Goal: Task Accomplishment & Management: Use online tool/utility

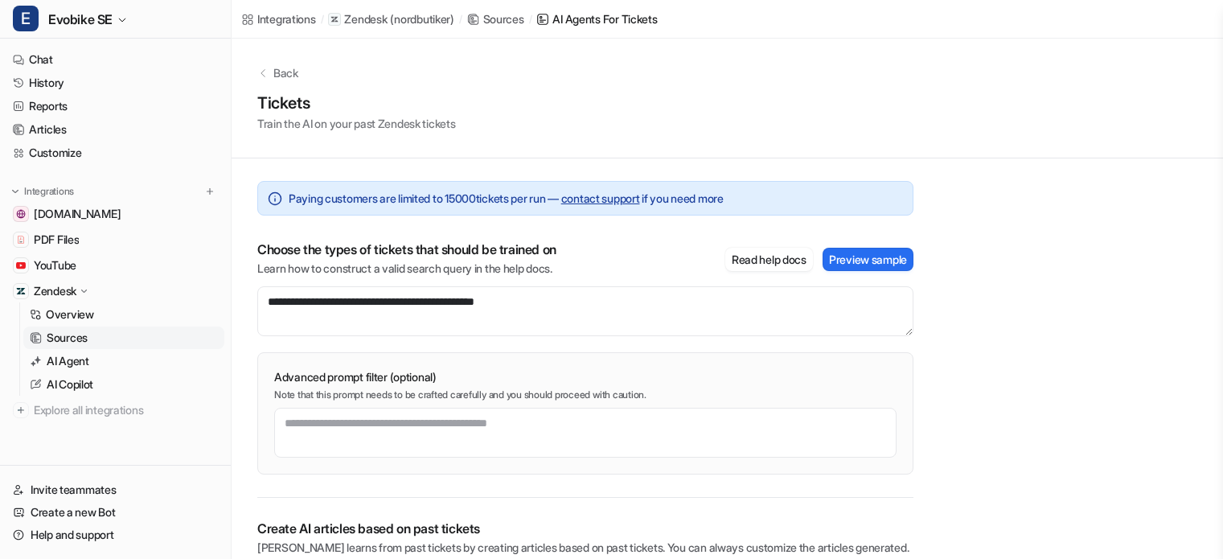
scroll to position [70, 0]
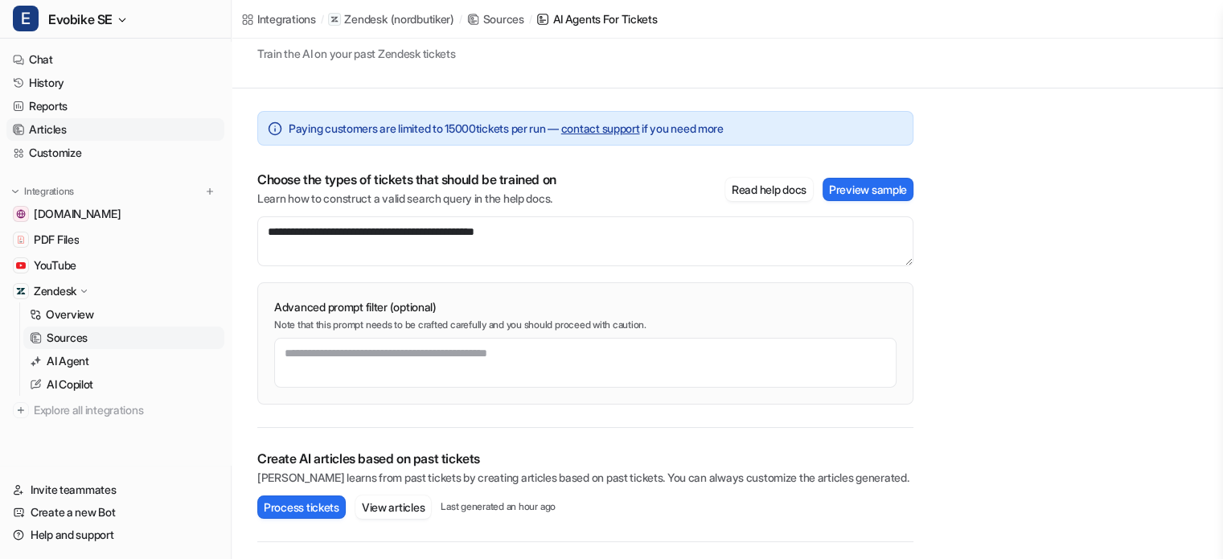
click at [60, 132] on link "Articles" at bounding box center [115, 129] width 218 height 23
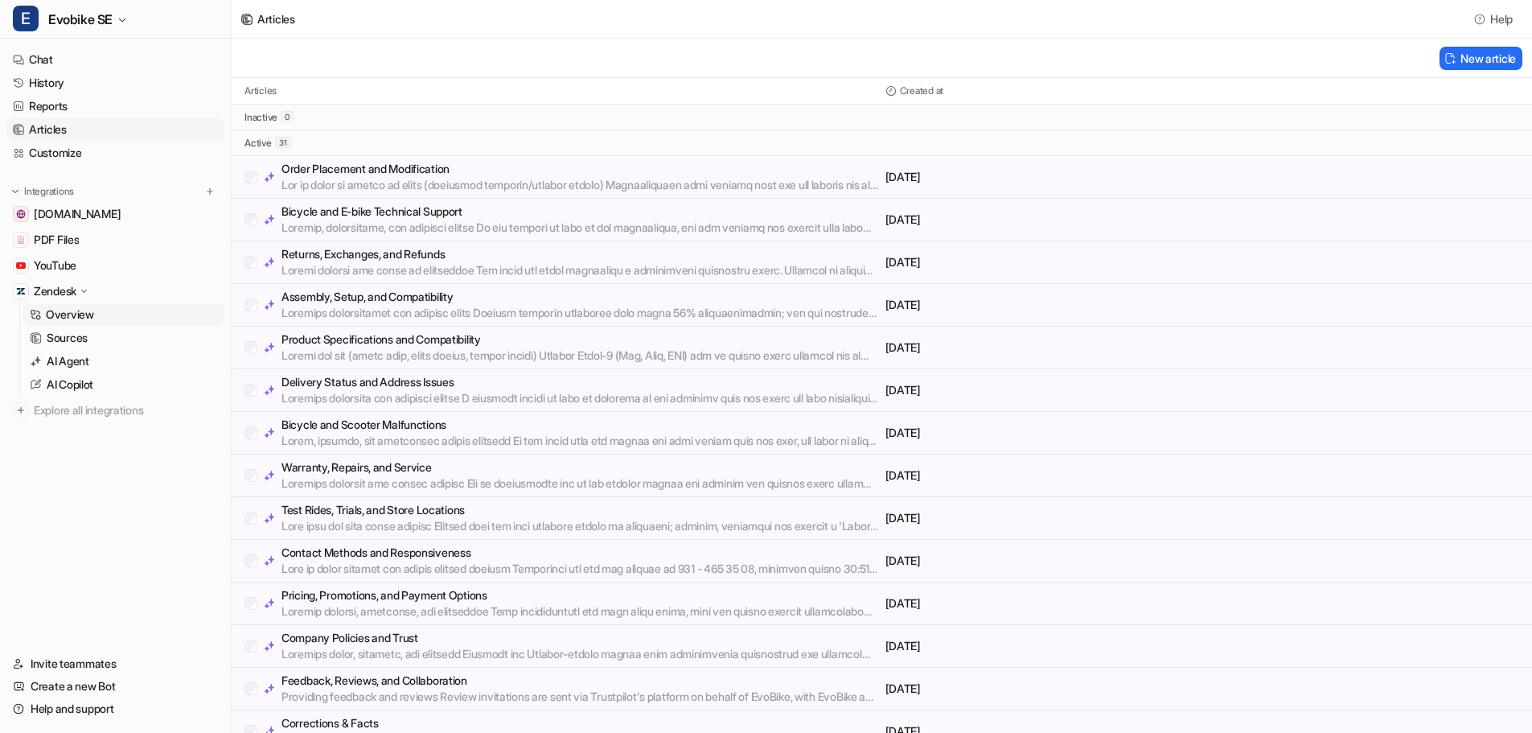
click at [68, 311] on p "Overview" at bounding box center [70, 314] width 48 height 16
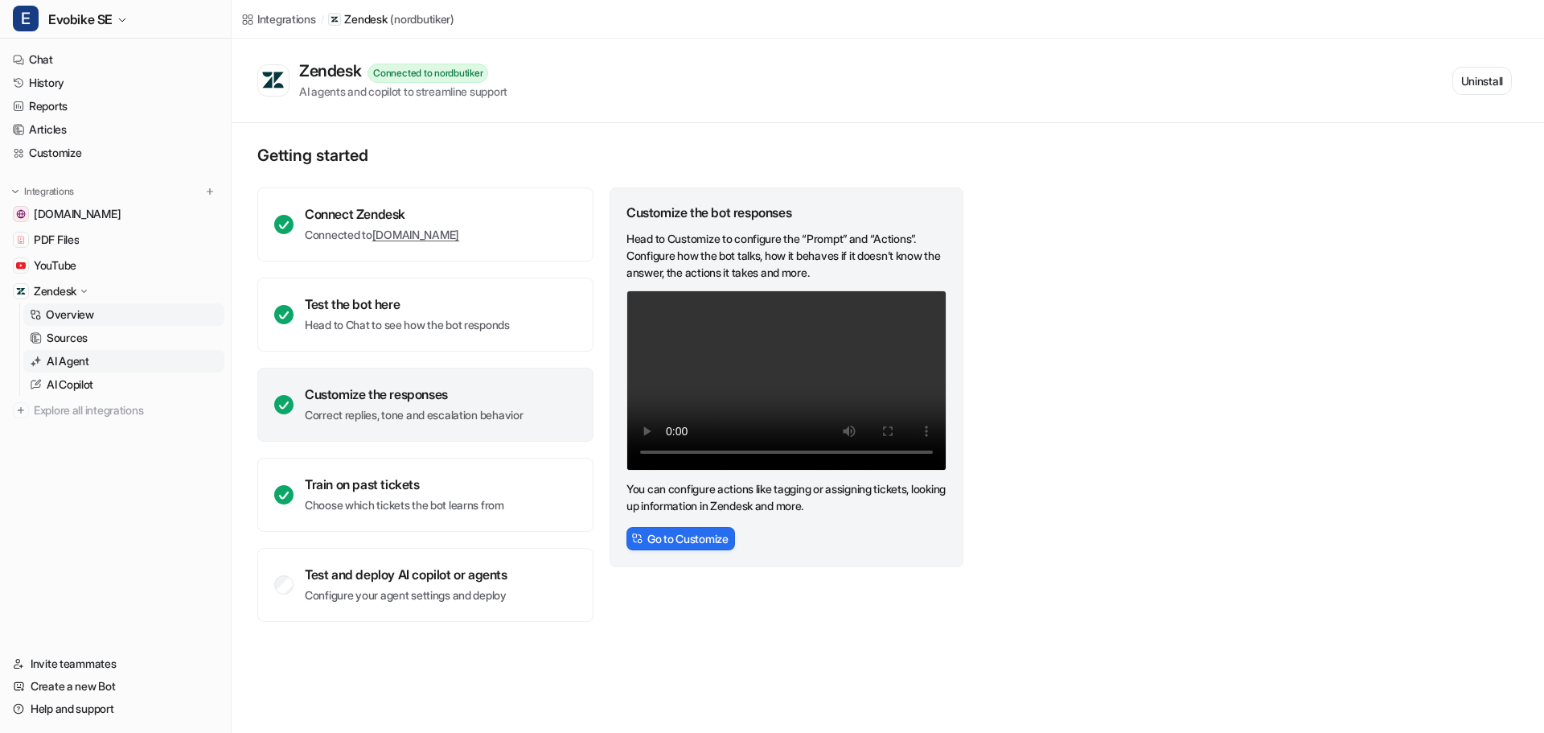
click at [63, 364] on p "AI Agent" at bounding box center [68, 361] width 43 height 16
click at [51, 337] on p "Sources" at bounding box center [67, 338] width 41 height 16
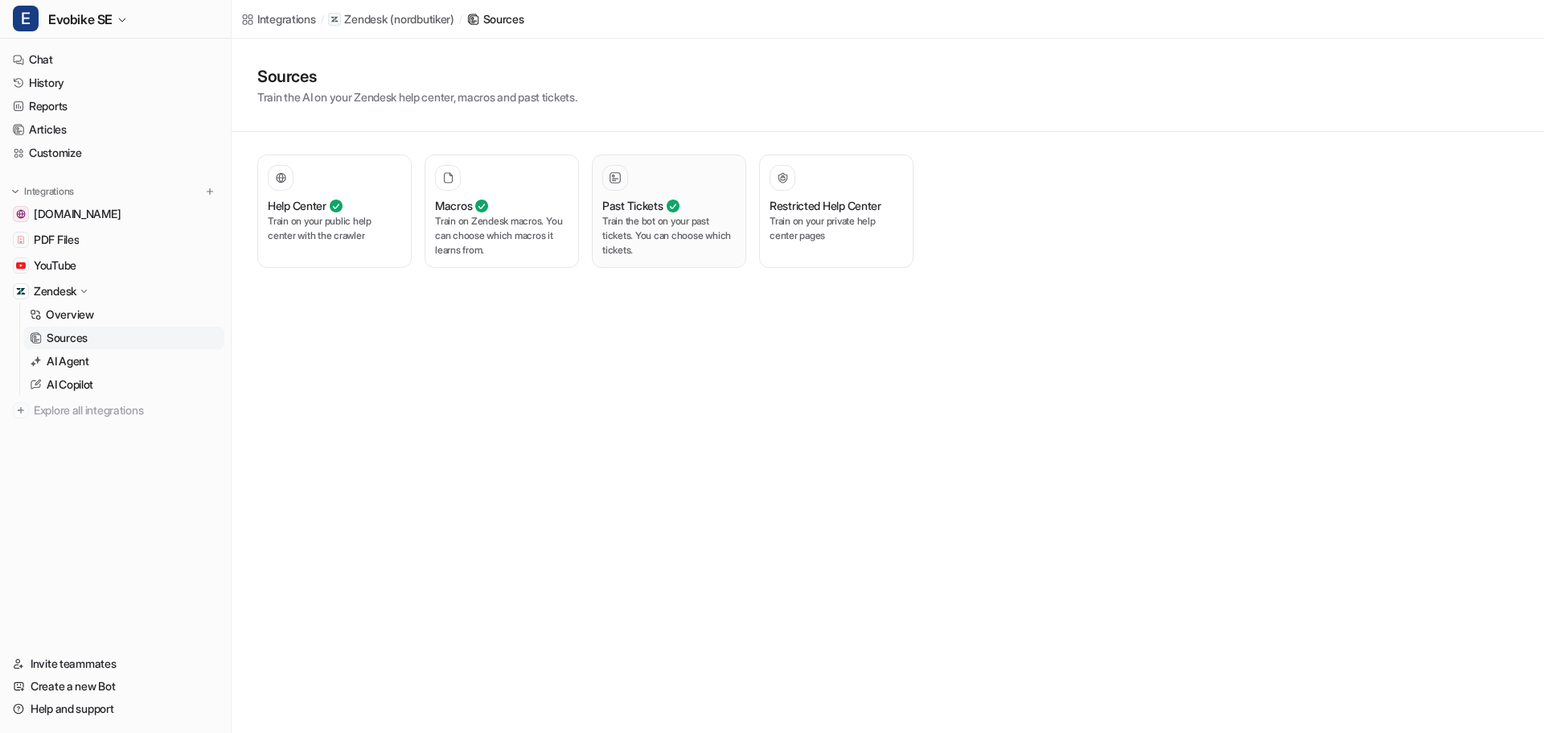
click at [659, 255] on p "Train the bot on your past tickets. You can choose which tickets." at bounding box center [669, 235] width 134 height 43
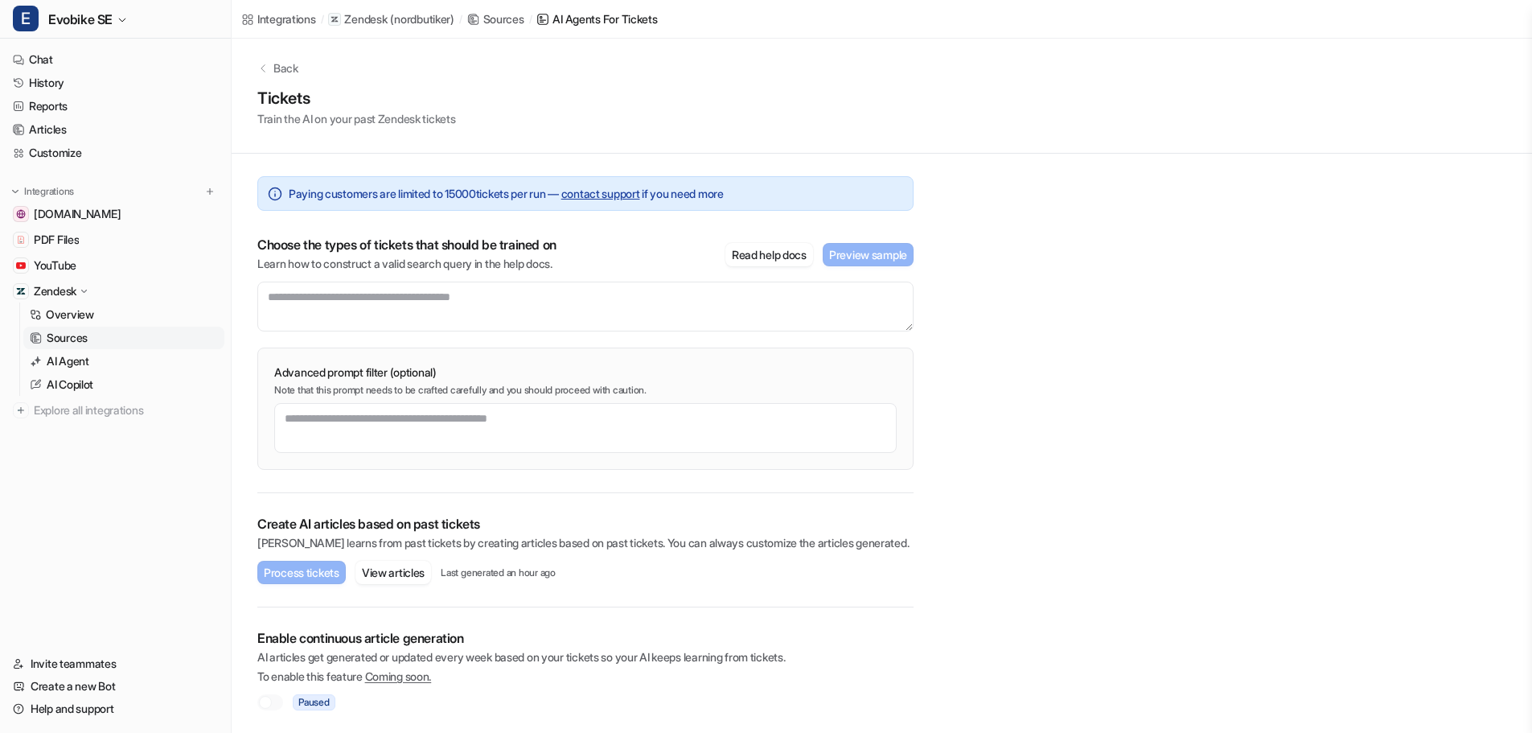
scroll to position [6, 0]
click at [304, 558] on p "AI articles get generated or updated every week based on your tickets so your A…" at bounding box center [585, 656] width 656 height 16
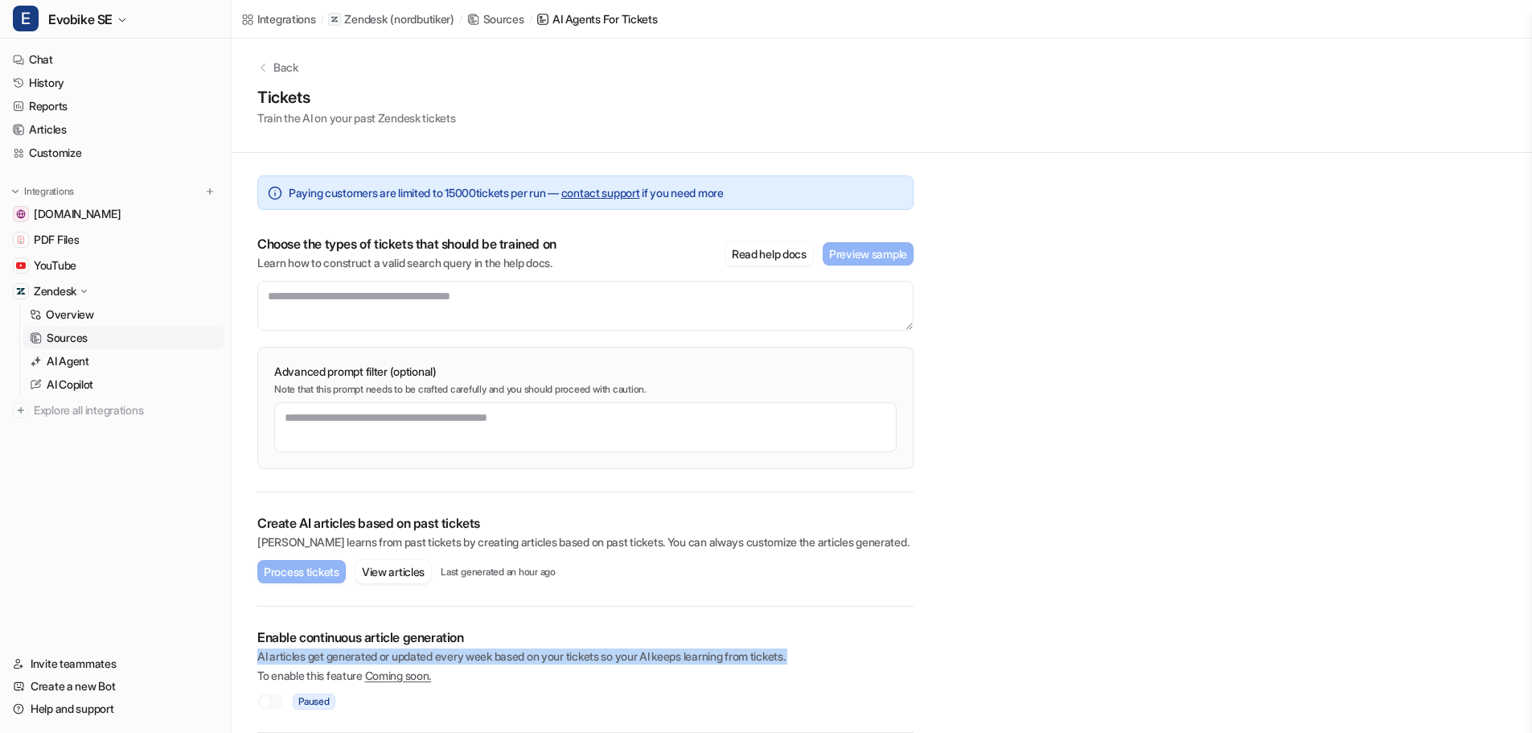
click at [304, 558] on p "AI articles get generated or updated every week based on your tickets so your A…" at bounding box center [585, 656] width 656 height 16
click at [88, 20] on span "Evobike SE" at bounding box center [80, 19] width 64 height 23
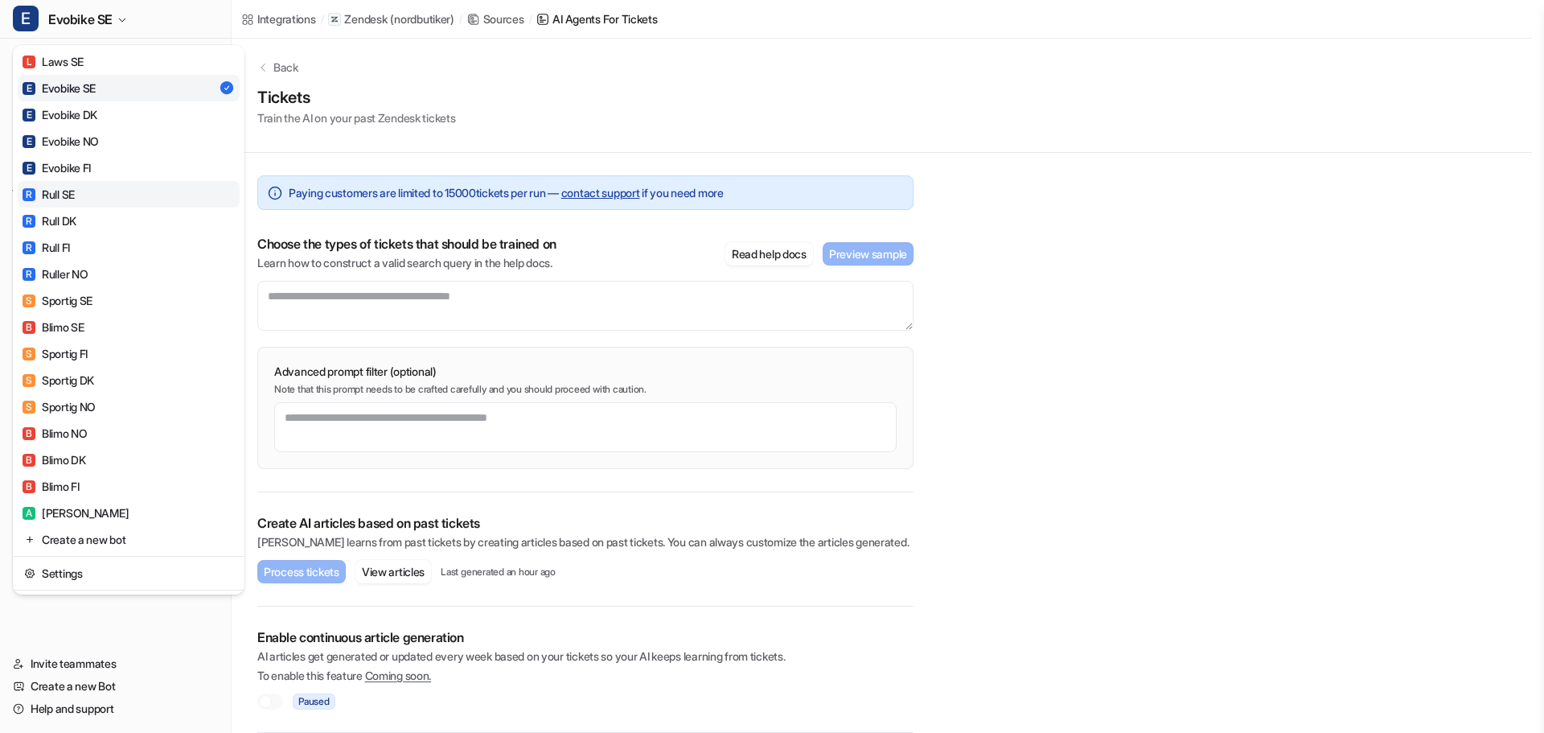
click at [51, 197] on div "R Rull SE" at bounding box center [49, 194] width 52 height 17
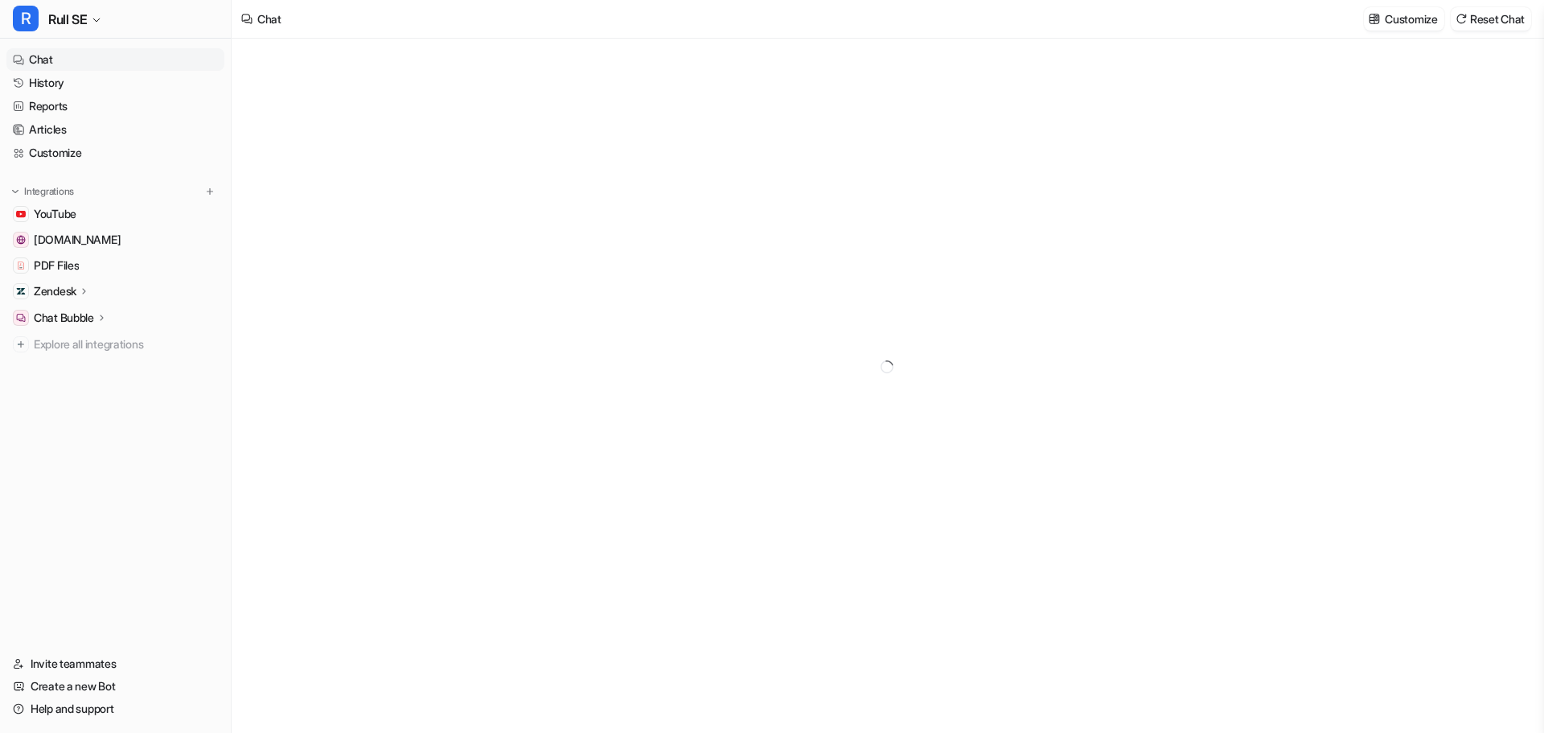
click at [51, 293] on p "Zendesk" at bounding box center [55, 291] width 43 height 16
click at [54, 335] on p "Sources" at bounding box center [67, 338] width 41 height 16
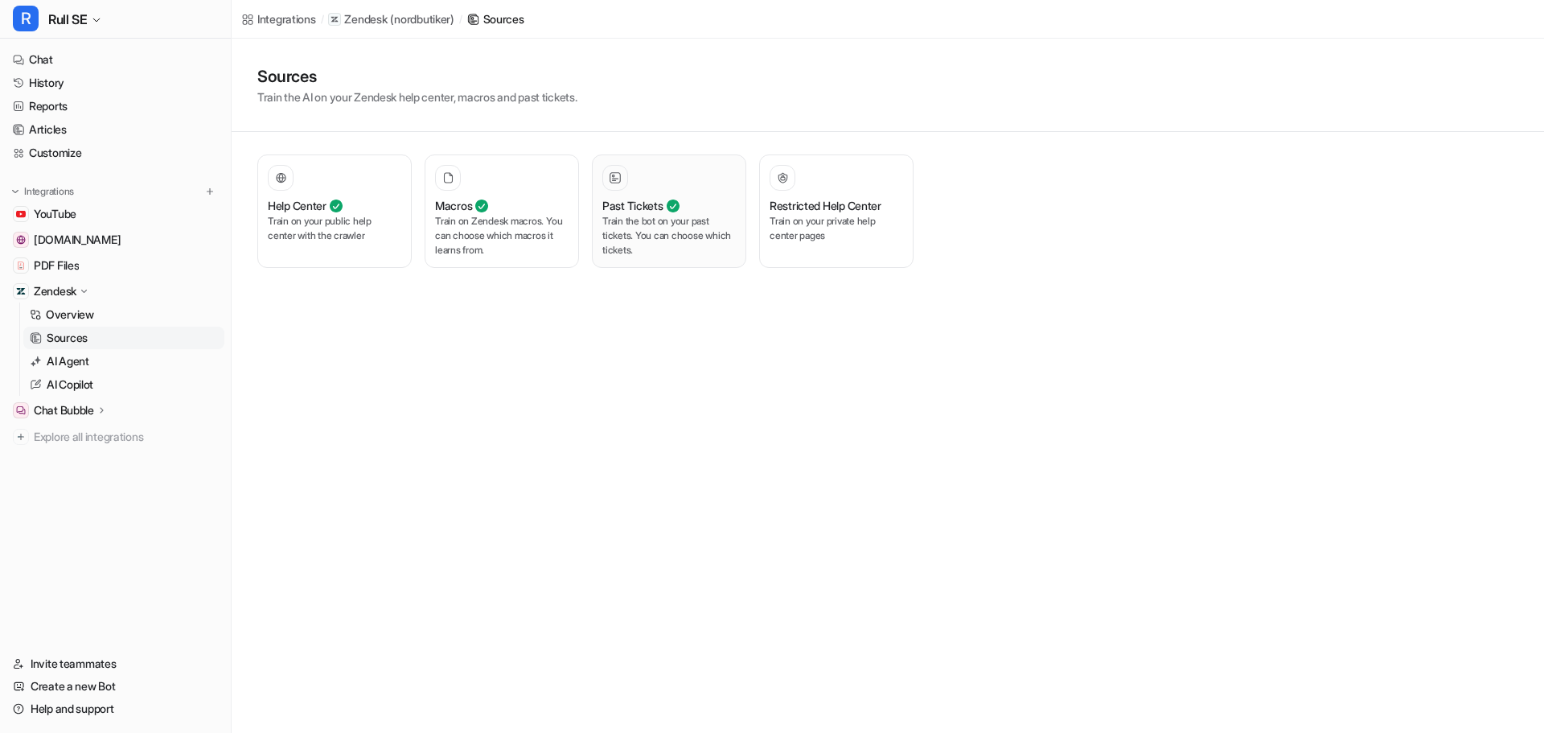
click at [649, 244] on p "Train the bot on your past tickets. You can choose which tickets." at bounding box center [669, 235] width 134 height 43
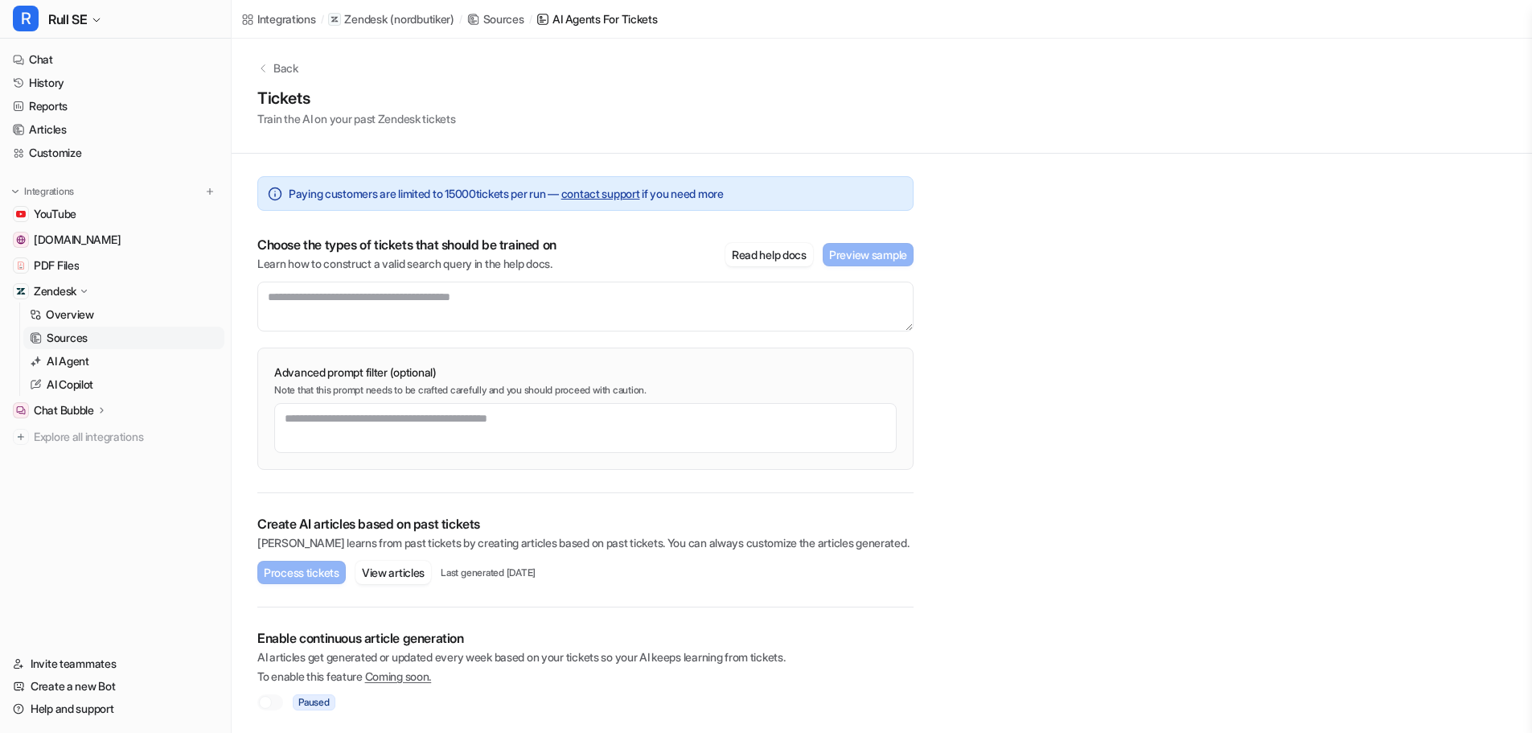
scroll to position [6, 0]
click at [69, 319] on p "Overview" at bounding box center [70, 314] width 48 height 16
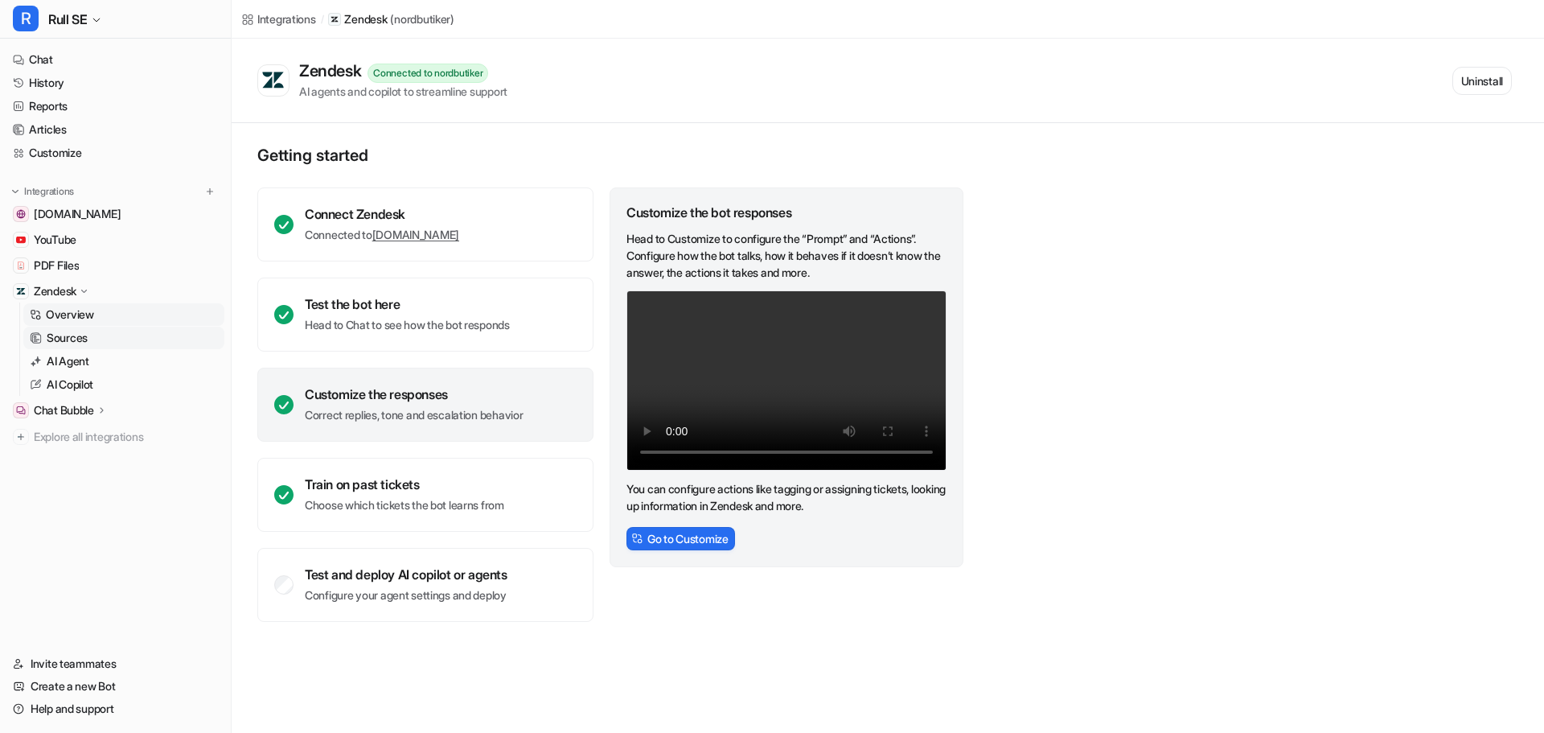
click at [68, 341] on p "Sources" at bounding box center [67, 338] width 41 height 16
